Goal: Information Seeking & Learning: Check status

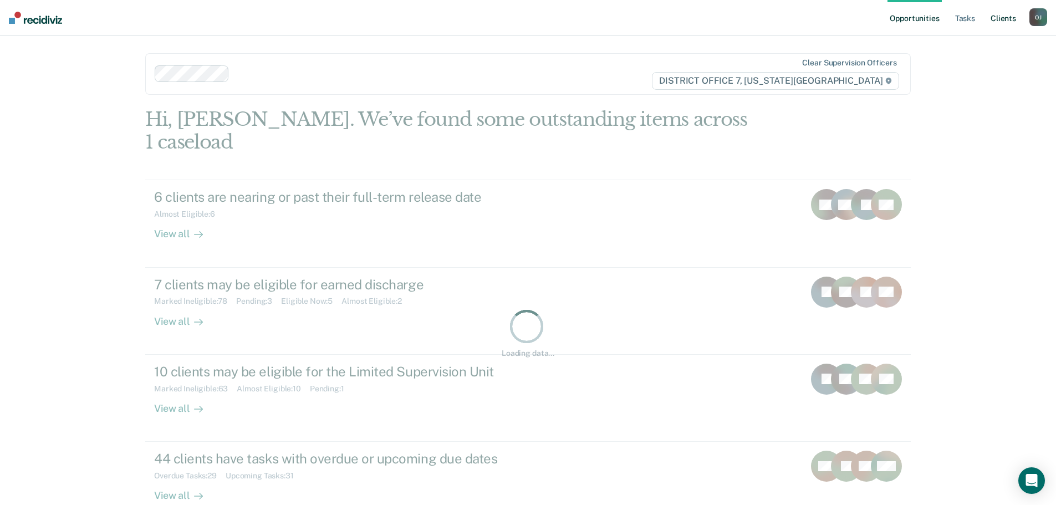
click at [1009, 18] on link "Client s" at bounding box center [1004, 17] width 30 height 35
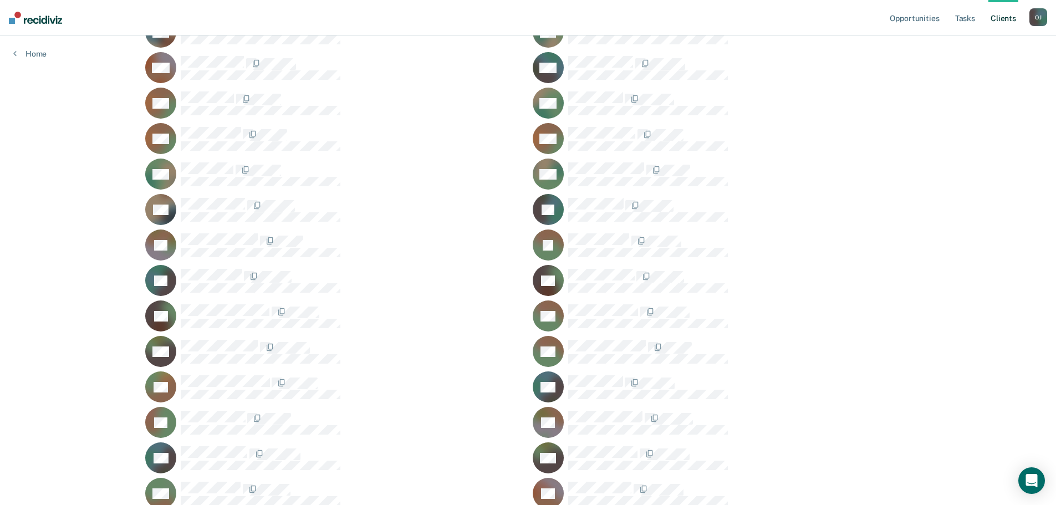
scroll to position [1663, 0]
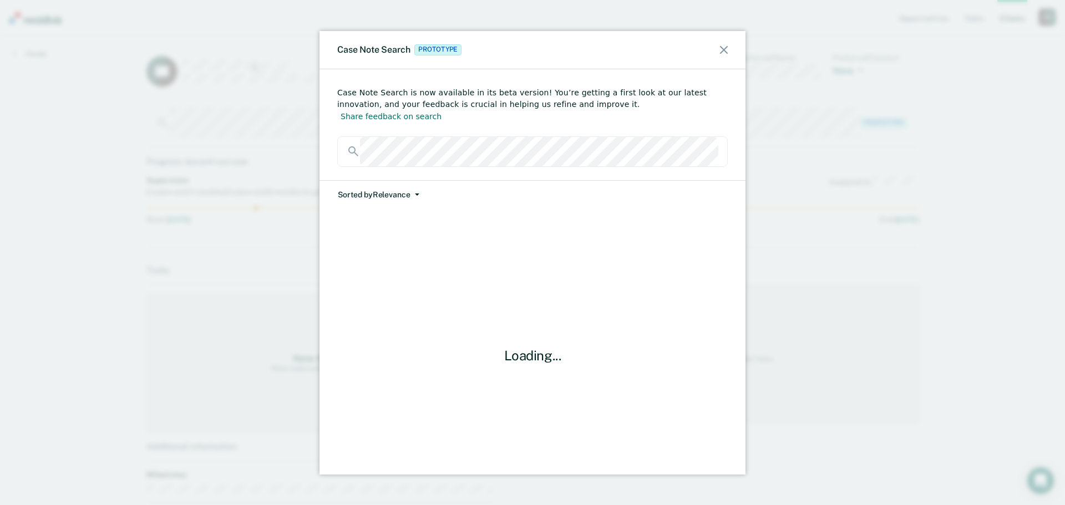
click at [393, 186] on button "Sorted by Relevance" at bounding box center [378, 195] width 83 height 28
click at [391, 228] on button "Date" at bounding box center [390, 237] width 107 height 18
click at [728, 46] on div at bounding box center [532, 50] width 426 height 38
click at [720, 50] on icon at bounding box center [724, 50] width 8 height 8
